Goal: Check status: Check status

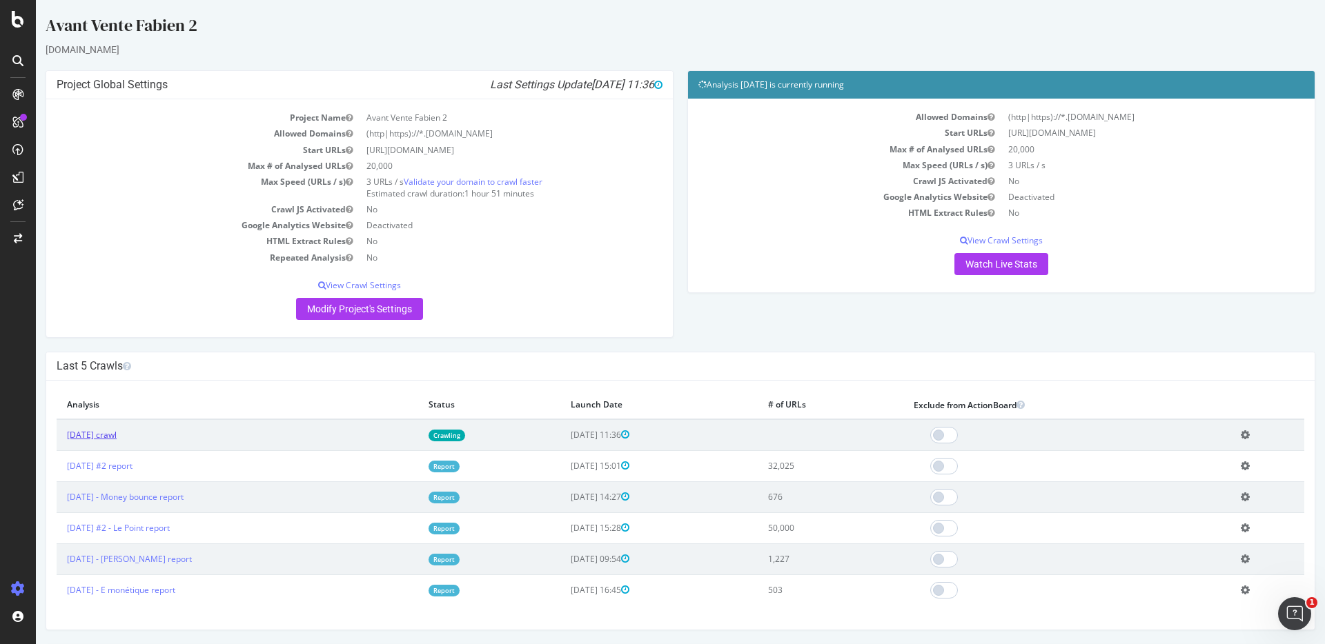
click at [117, 433] on link "2025 Aug. 26th crawl" at bounding box center [92, 435] width 50 height 12
